Goal: Navigation & Orientation: Find specific page/section

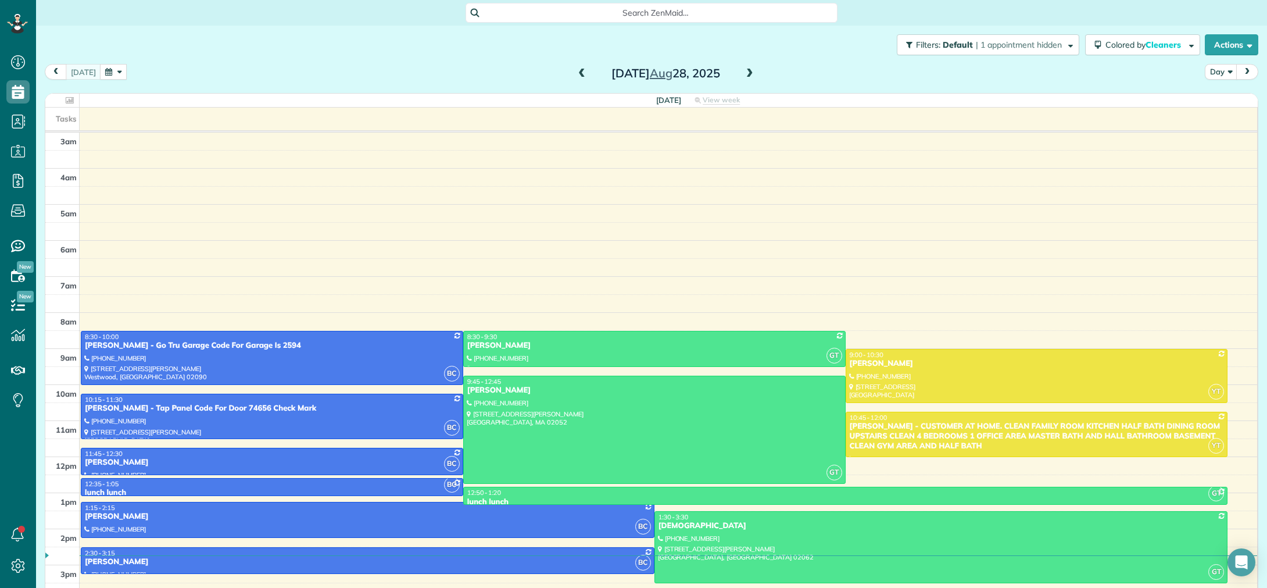
scroll to position [81, 0]
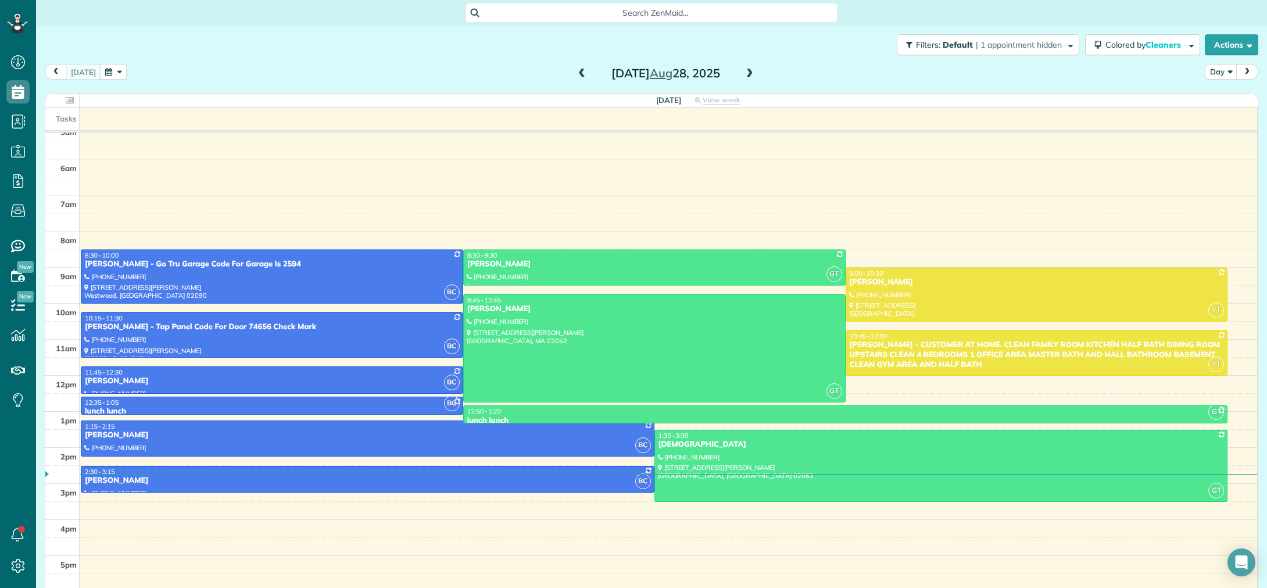
click at [749, 72] on span at bounding box center [749, 74] width 13 height 10
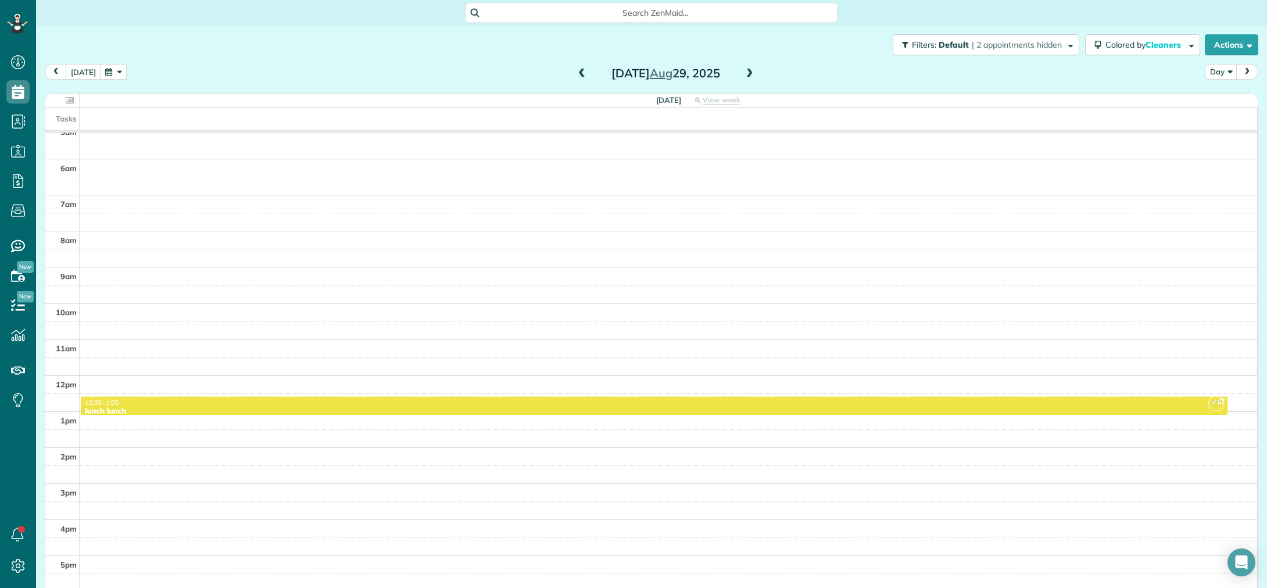
click at [753, 73] on span at bounding box center [749, 74] width 13 height 10
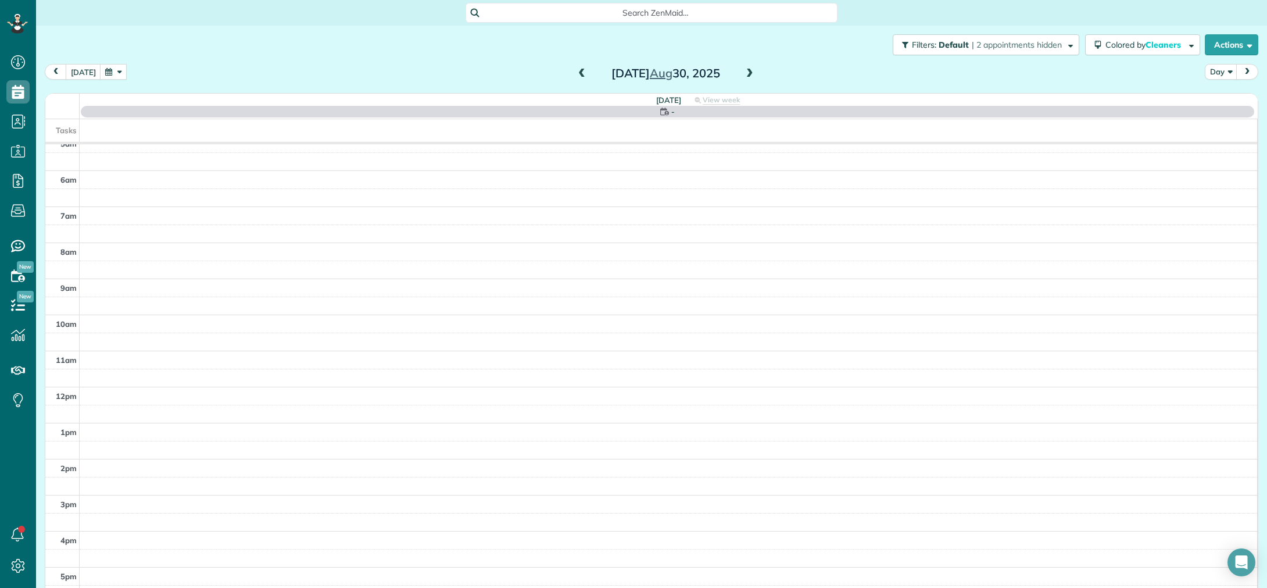
click at [751, 73] on span at bounding box center [749, 74] width 13 height 10
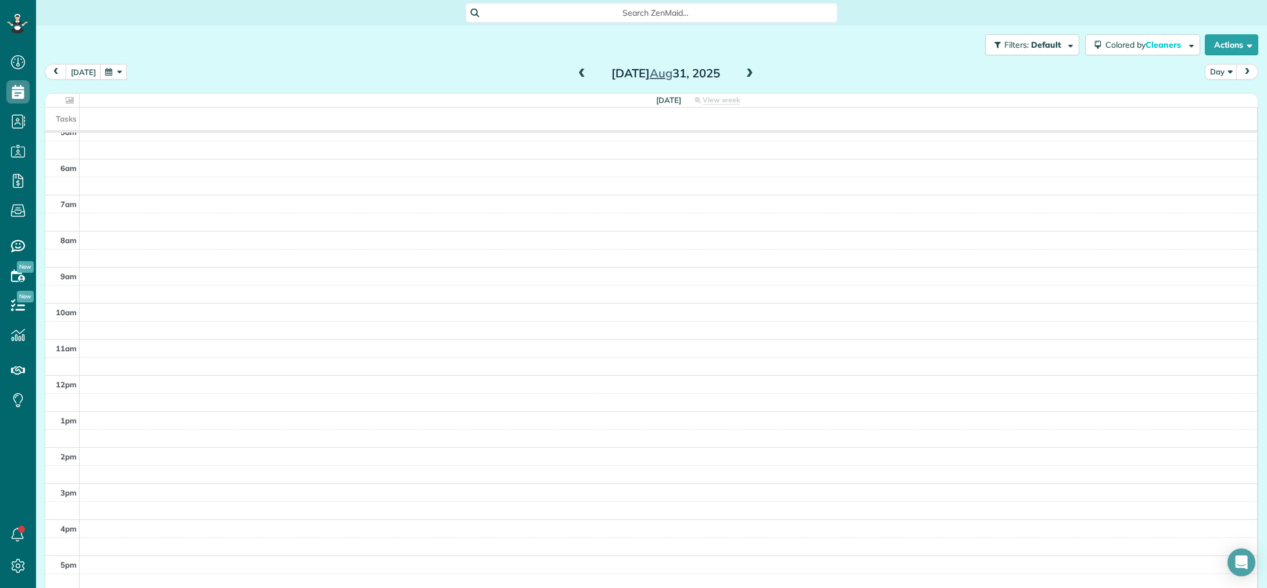
click at [751, 73] on span at bounding box center [749, 74] width 13 height 10
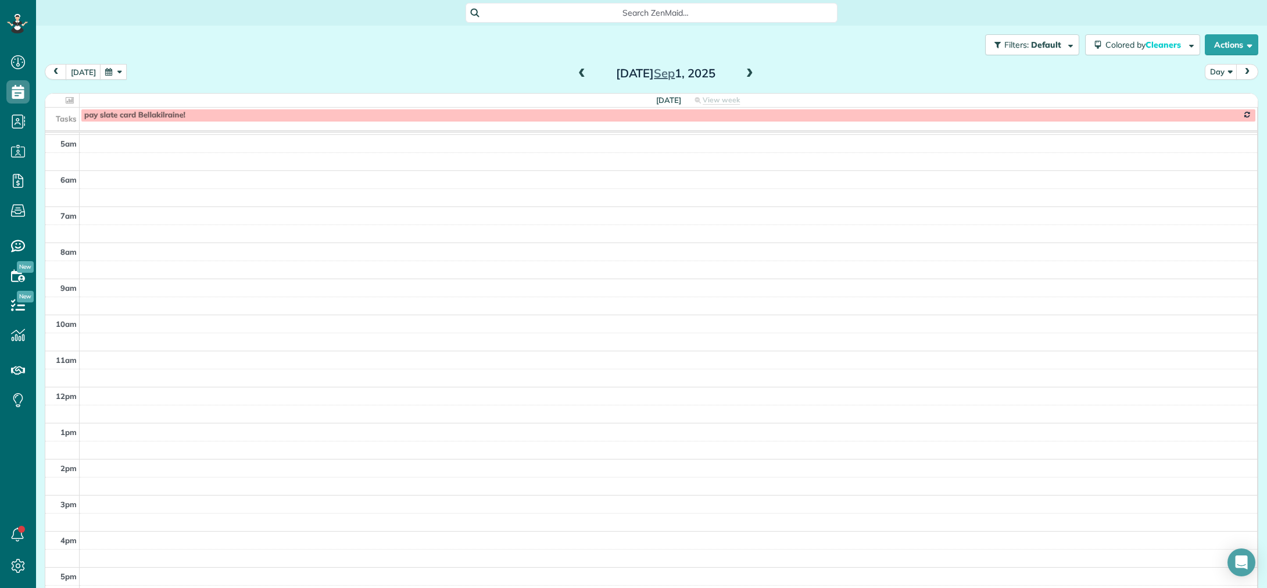
click at [747, 74] on span at bounding box center [749, 74] width 13 height 10
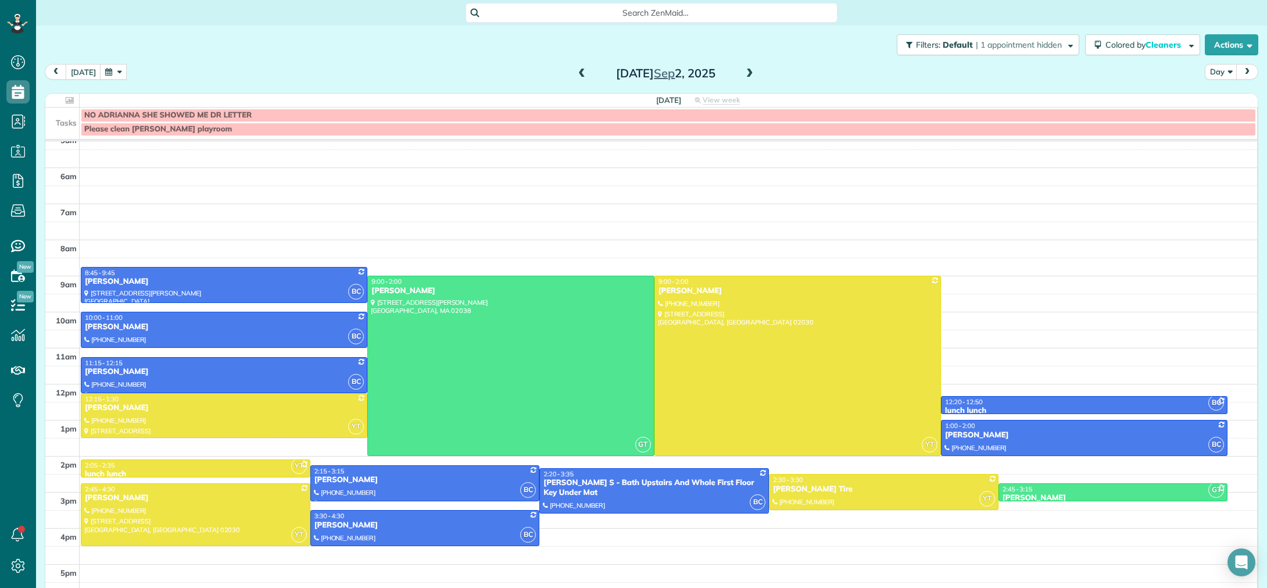
click at [747, 74] on span at bounding box center [749, 74] width 13 height 10
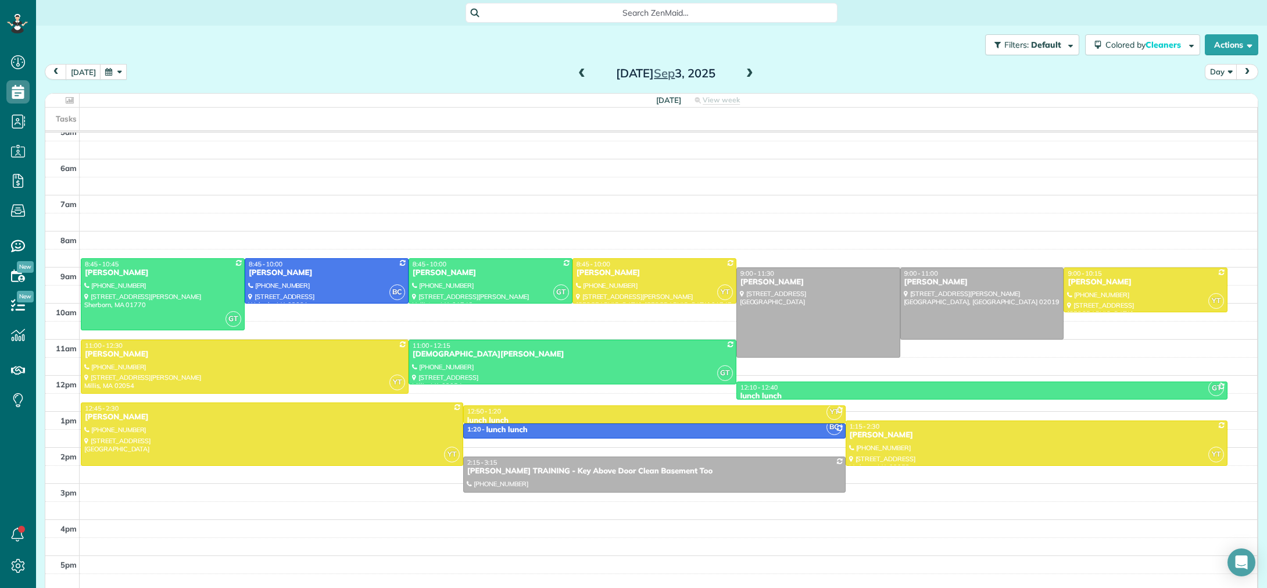
click at [747, 74] on span at bounding box center [749, 74] width 13 height 10
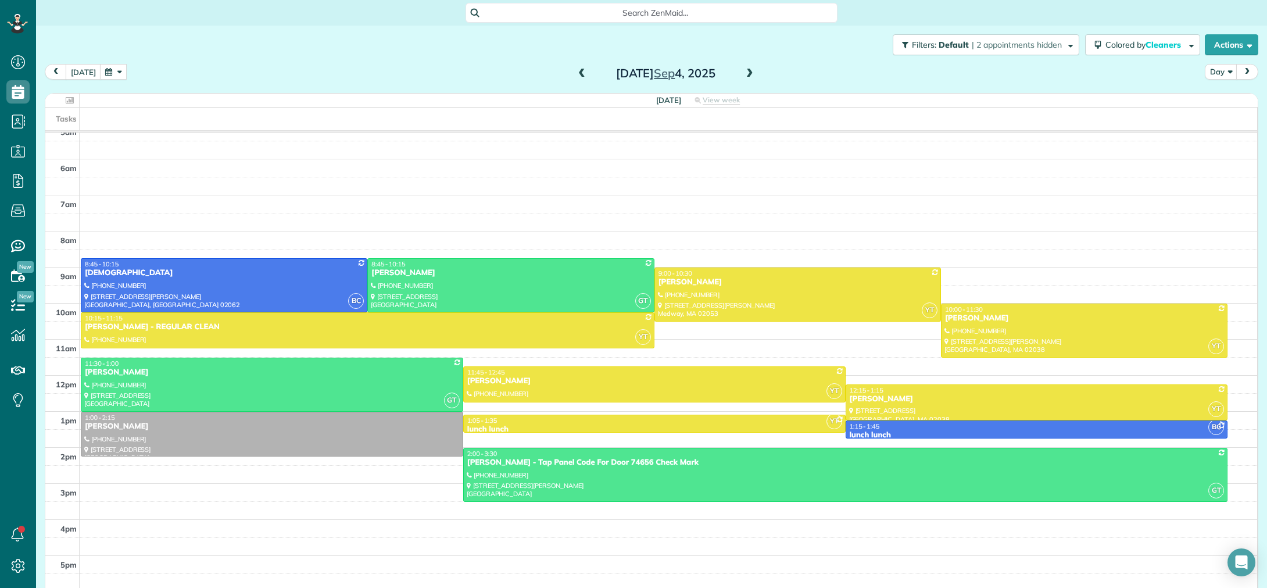
click at [747, 74] on span at bounding box center [749, 74] width 13 height 10
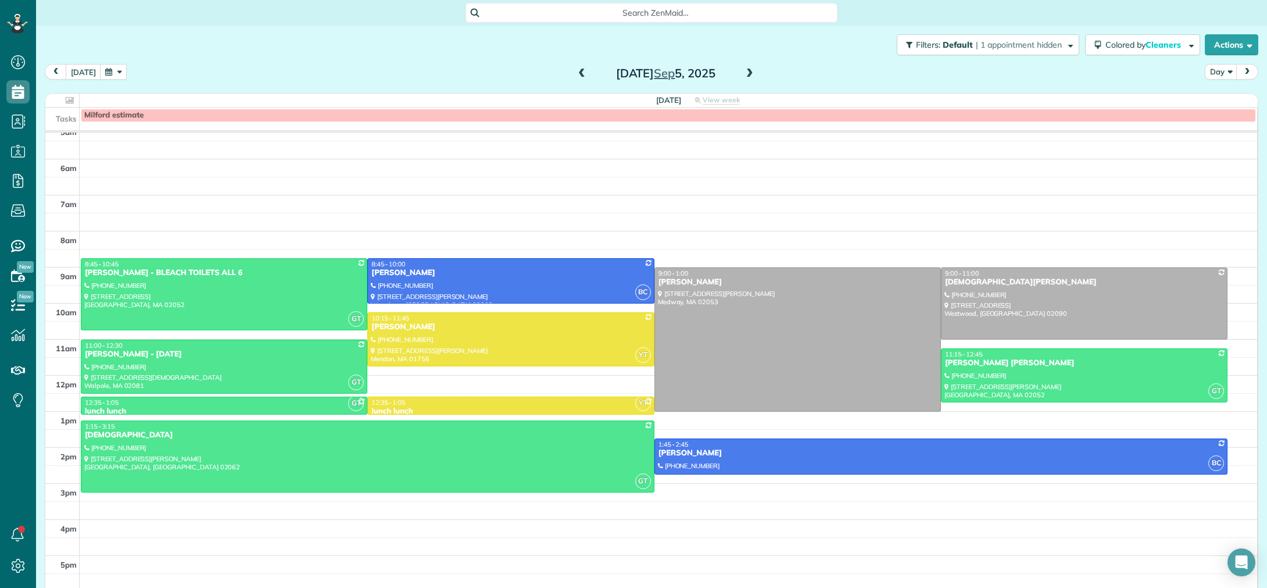
click at [578, 71] on span at bounding box center [581, 74] width 13 height 10
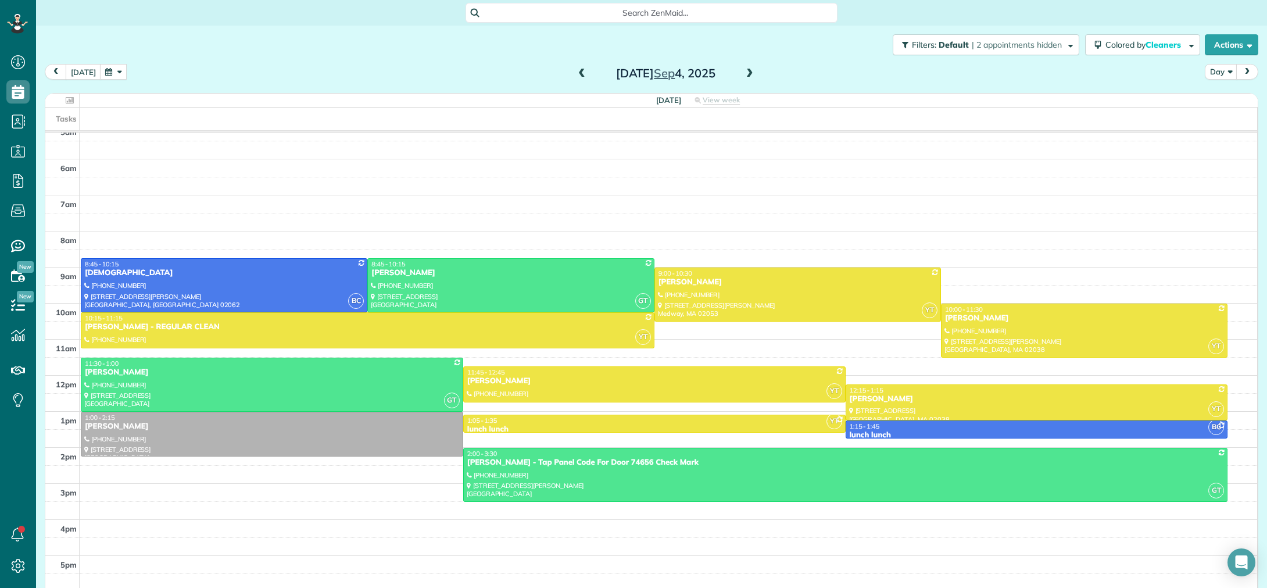
click at [579, 73] on span at bounding box center [581, 74] width 13 height 10
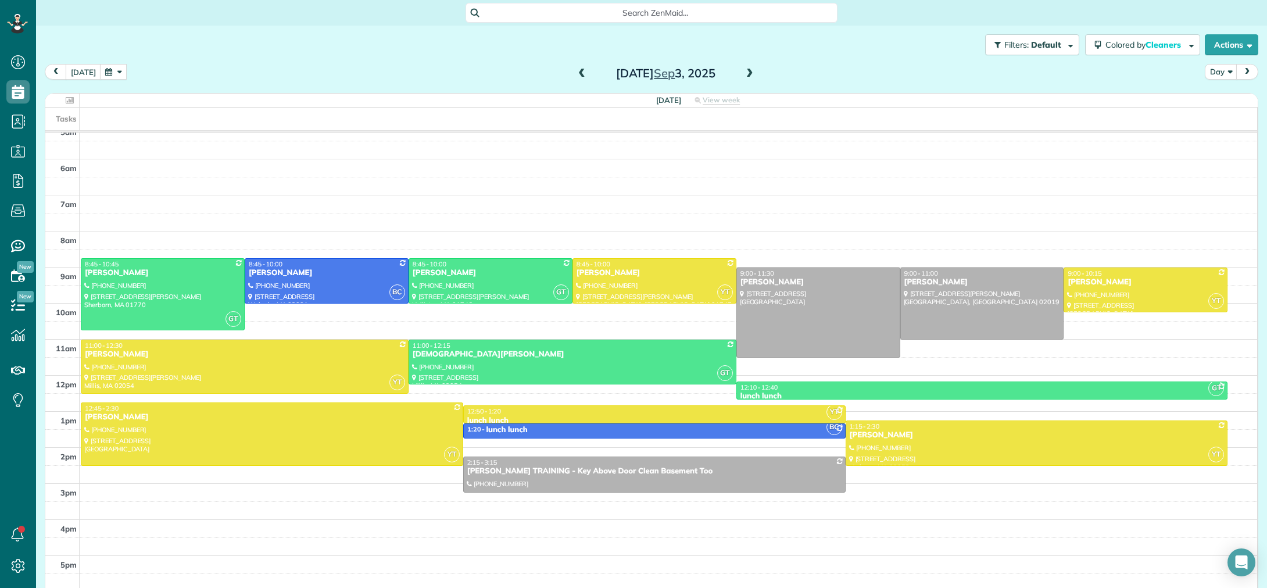
click at [579, 73] on span at bounding box center [581, 74] width 13 height 10
